Goal: Information Seeking & Learning: Find specific fact

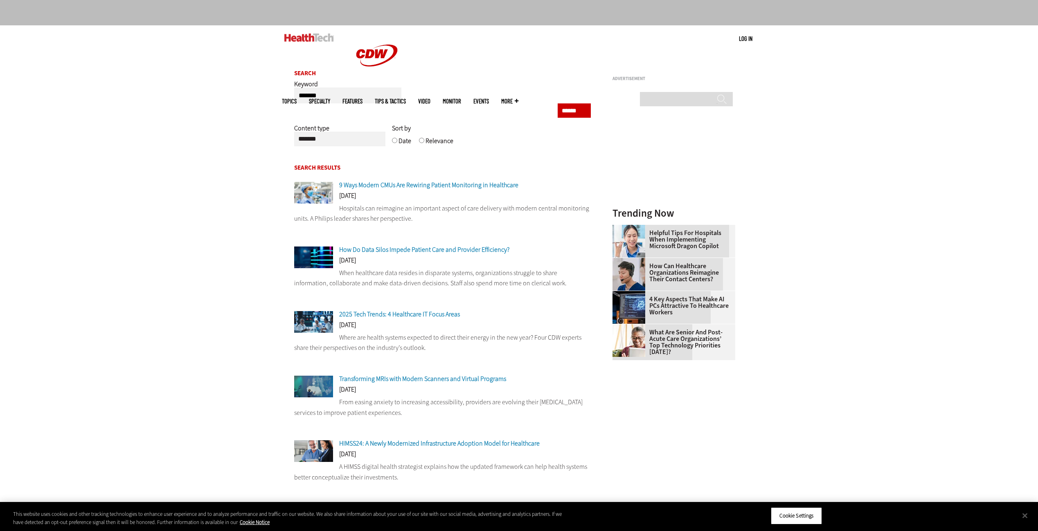
scroll to position [49, 0]
